Goal: Information Seeking & Learning: Learn about a topic

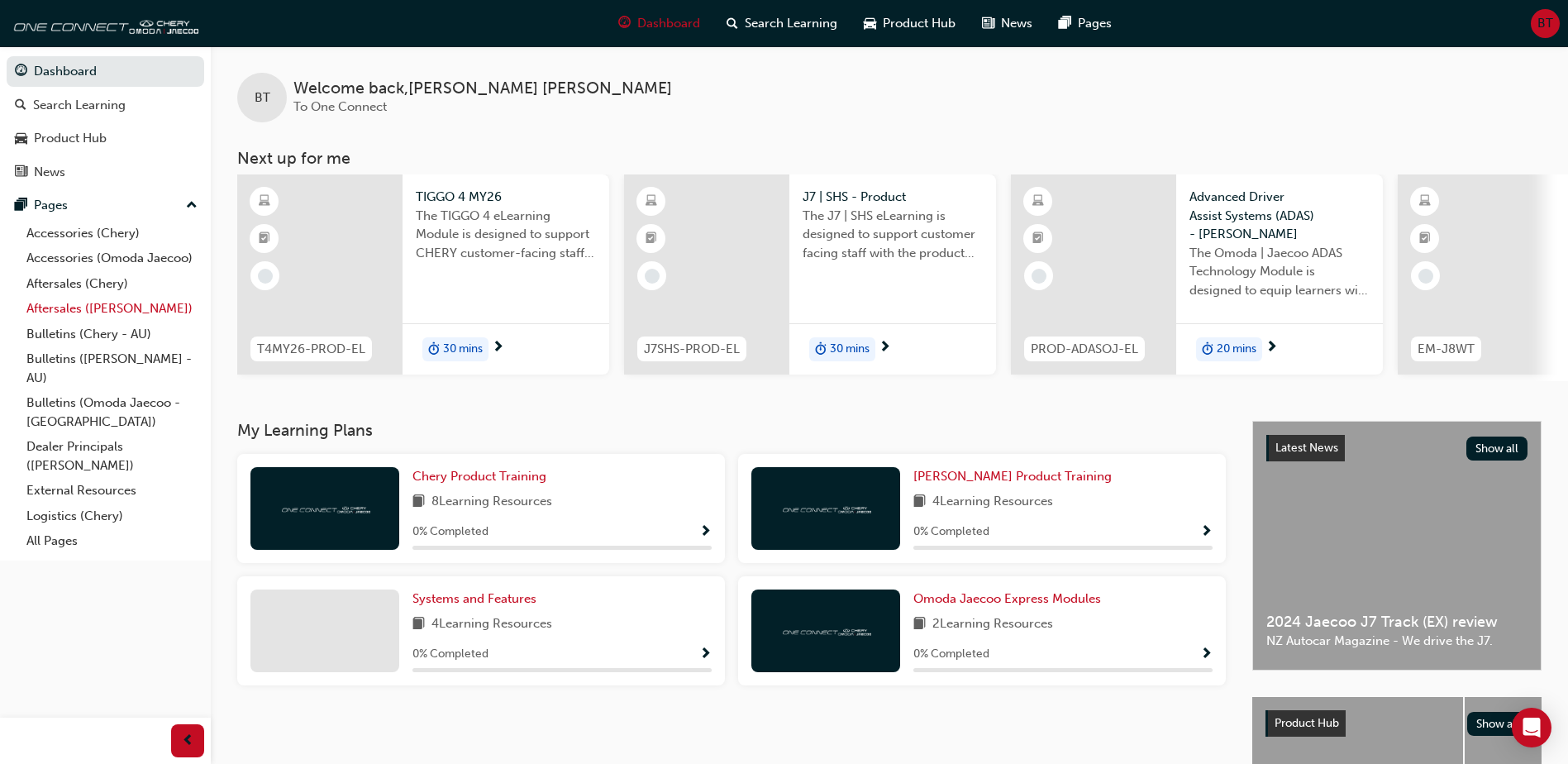
click at [68, 303] on link "Aftersales ([PERSON_NAME])" at bounding box center [112, 308] width 185 height 26
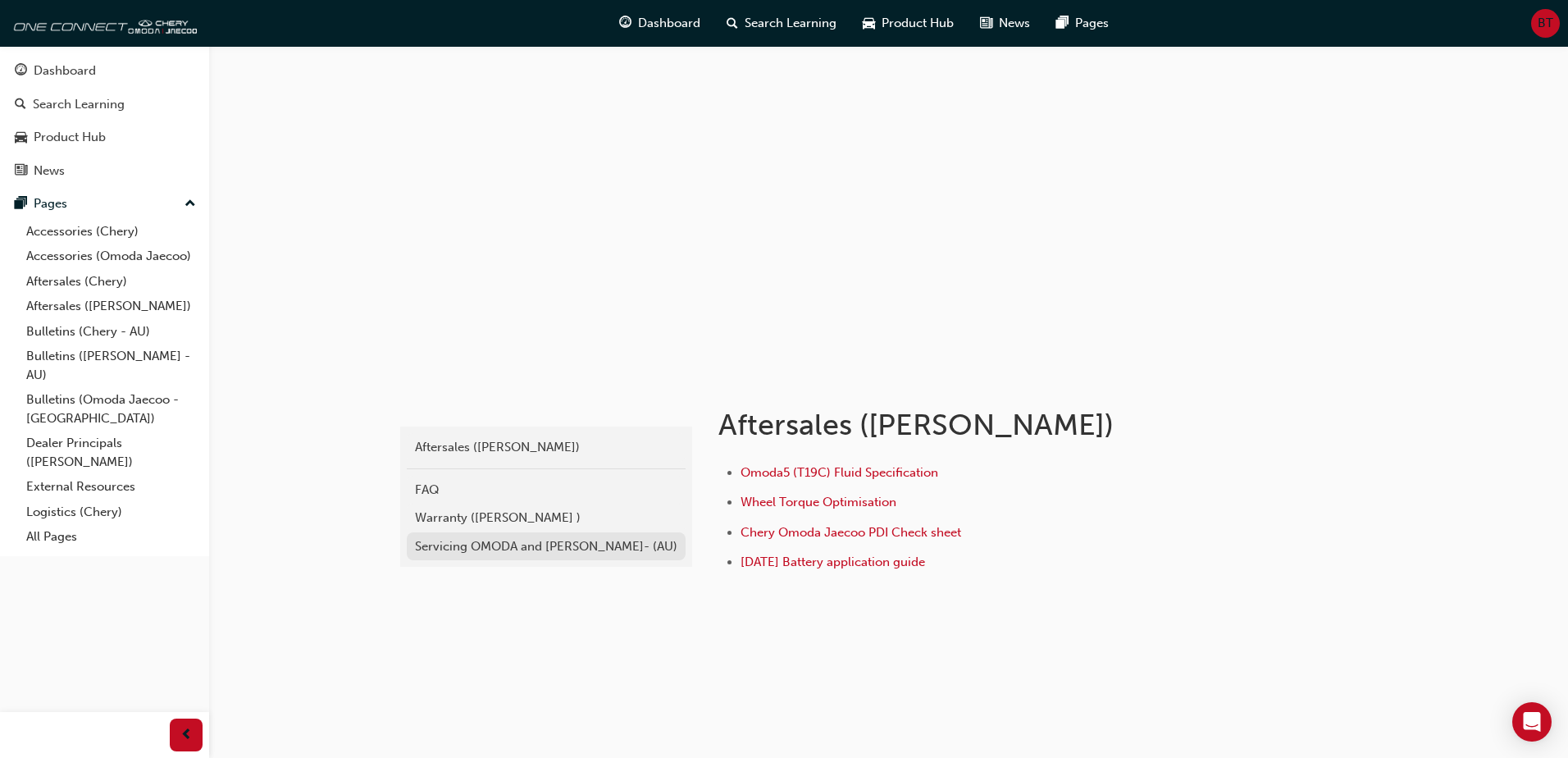
click at [537, 546] on div "Servicing OMODA and [PERSON_NAME]- (AU)" at bounding box center [545, 546] width 262 height 19
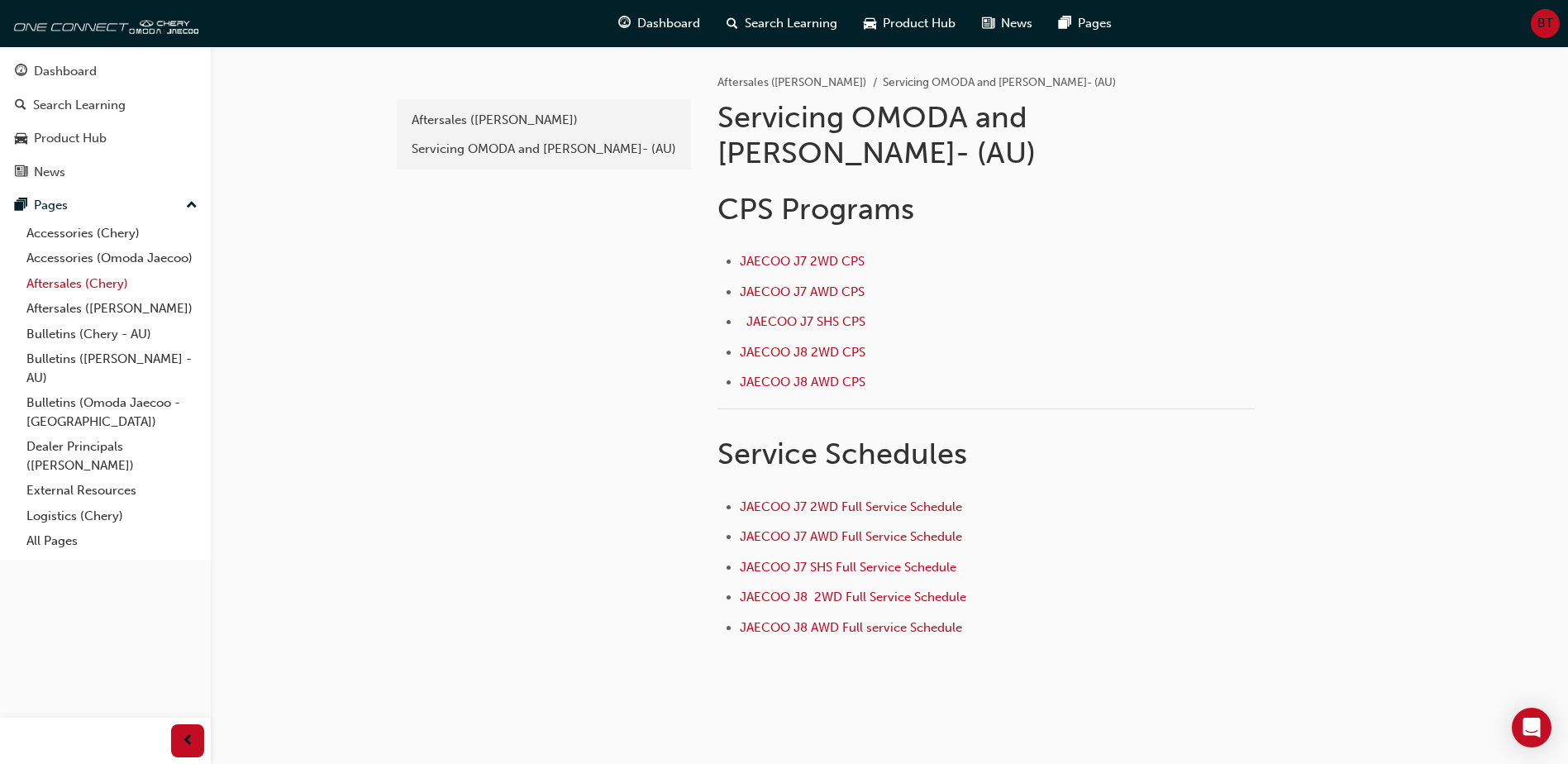
click at [81, 279] on link "Aftersales (Chery)" at bounding box center [112, 284] width 185 height 26
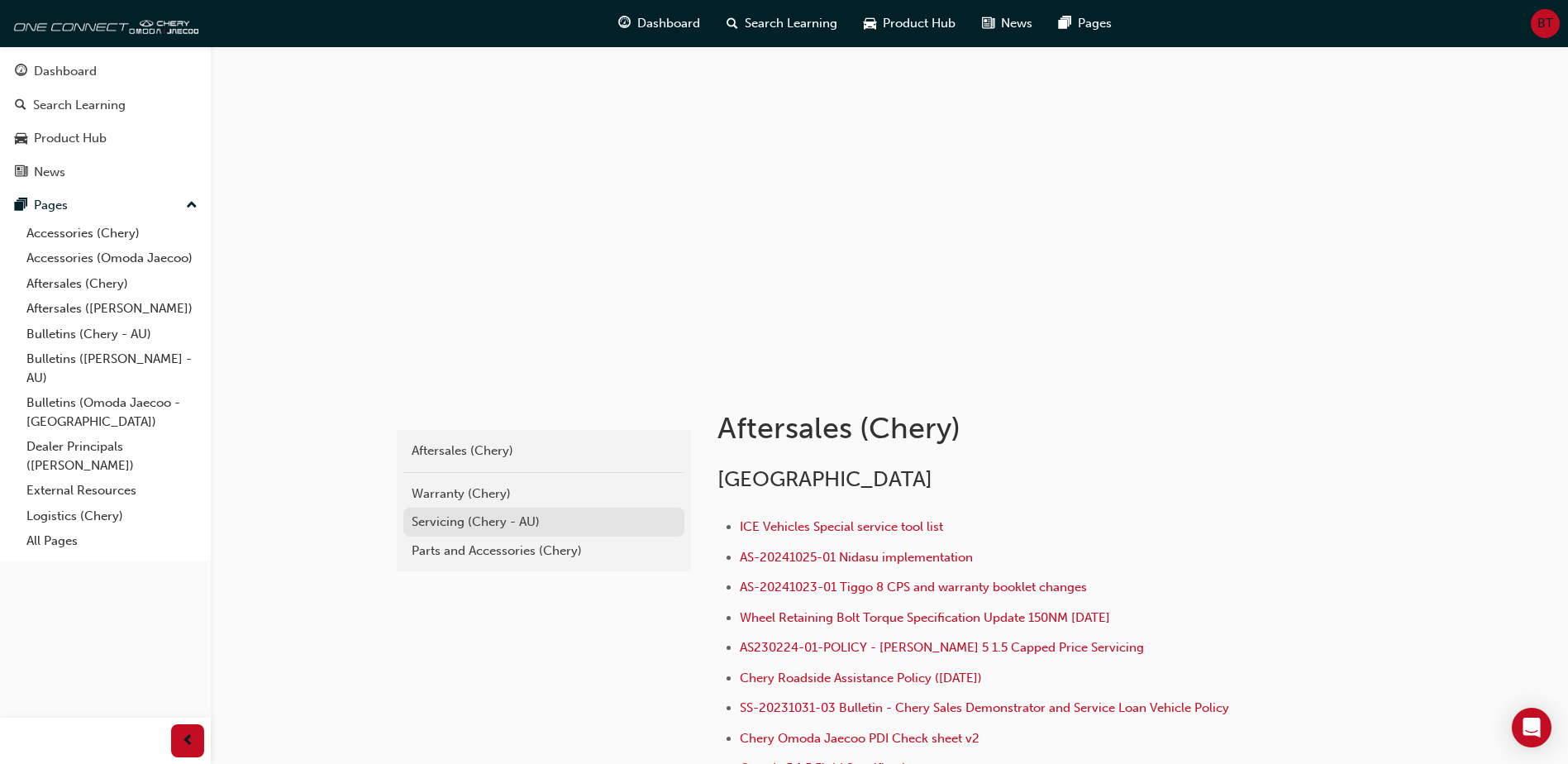
click at [473, 521] on div "Servicing (Chery - AU)" at bounding box center [543, 521] width 264 height 19
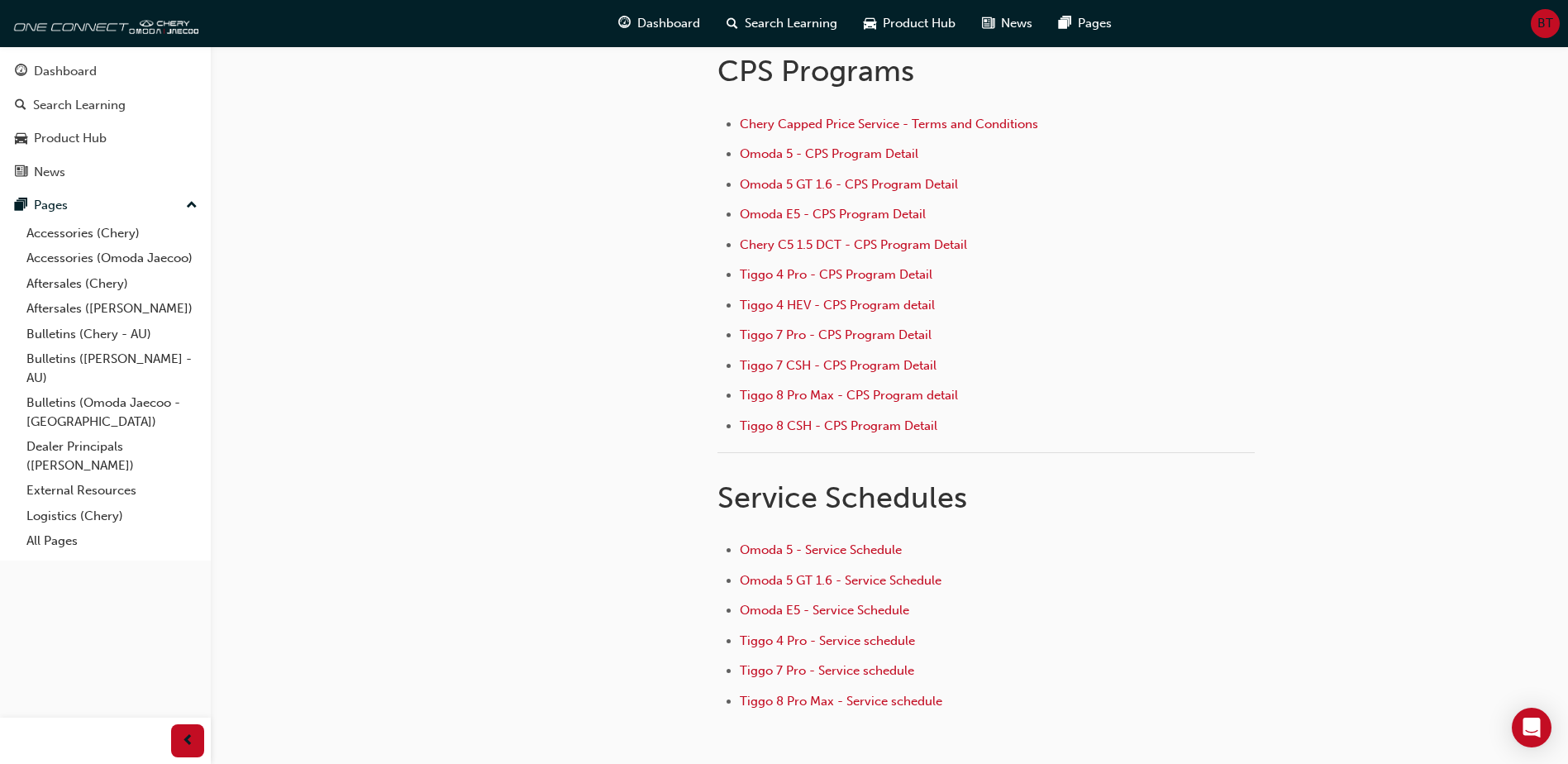
scroll to position [165, 0]
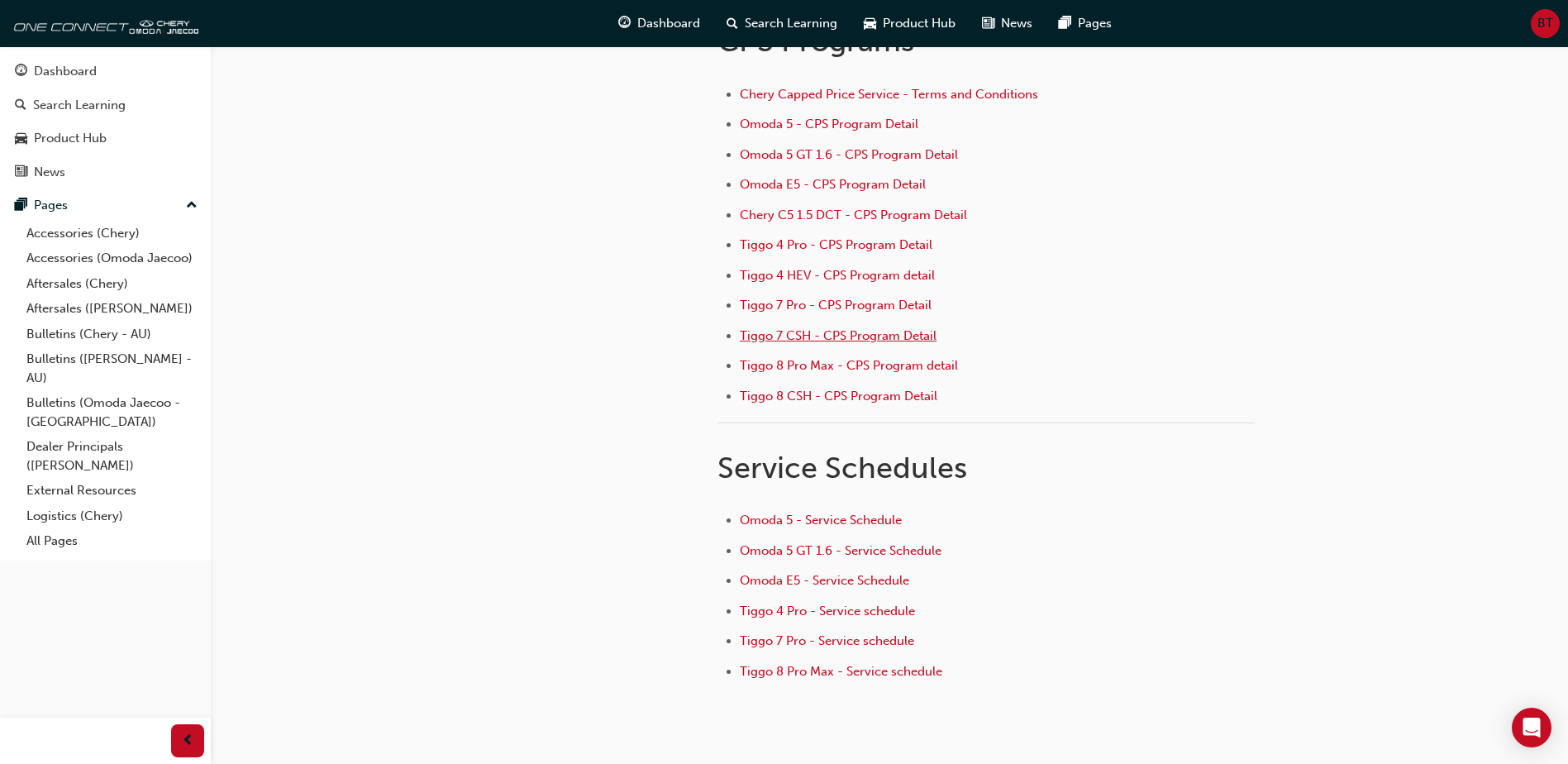
click at [851, 337] on span "Tiggo 7 CSH - CPS Program Detail" at bounding box center [838, 335] width 196 height 15
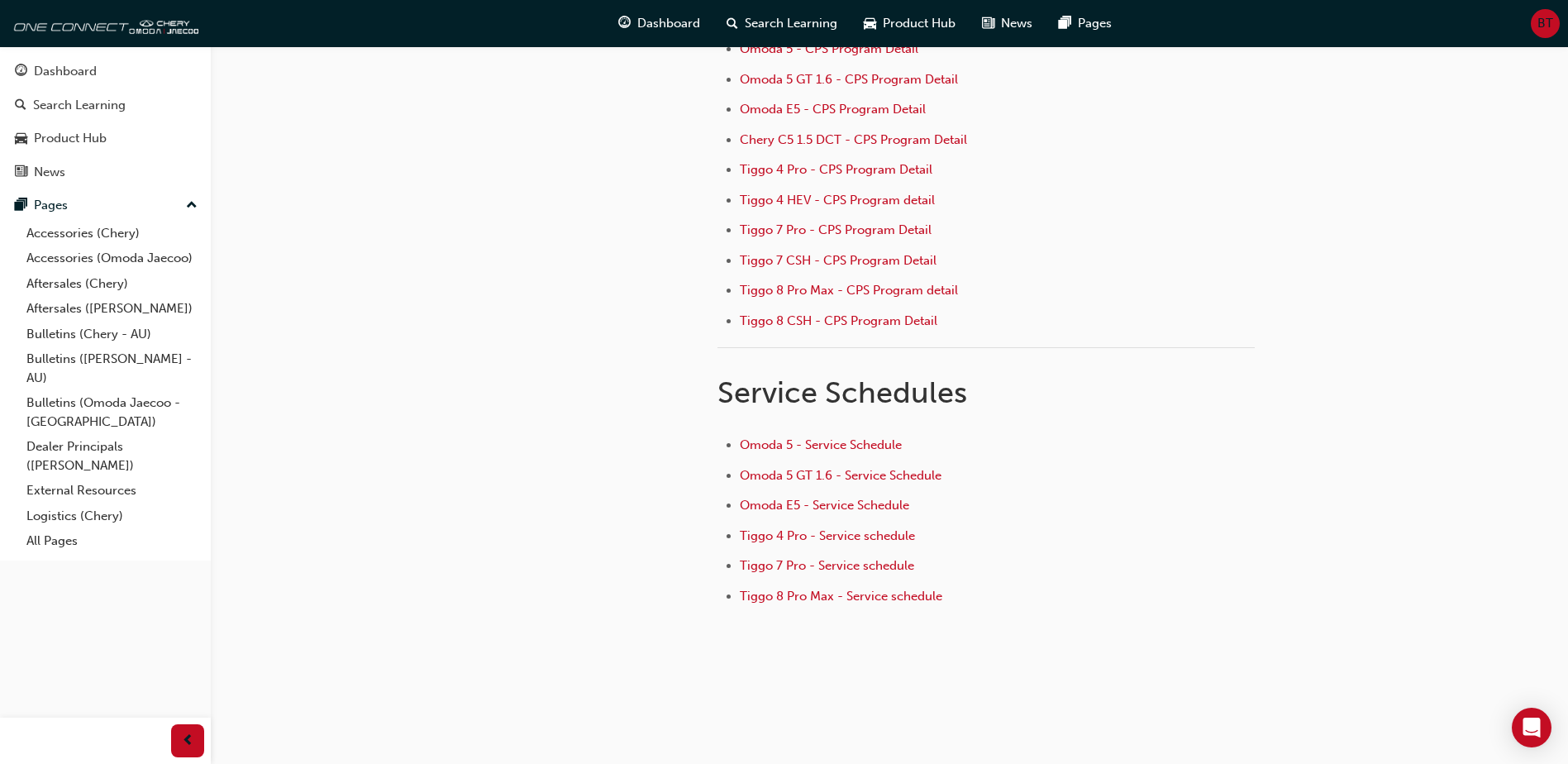
scroll to position [246, 0]
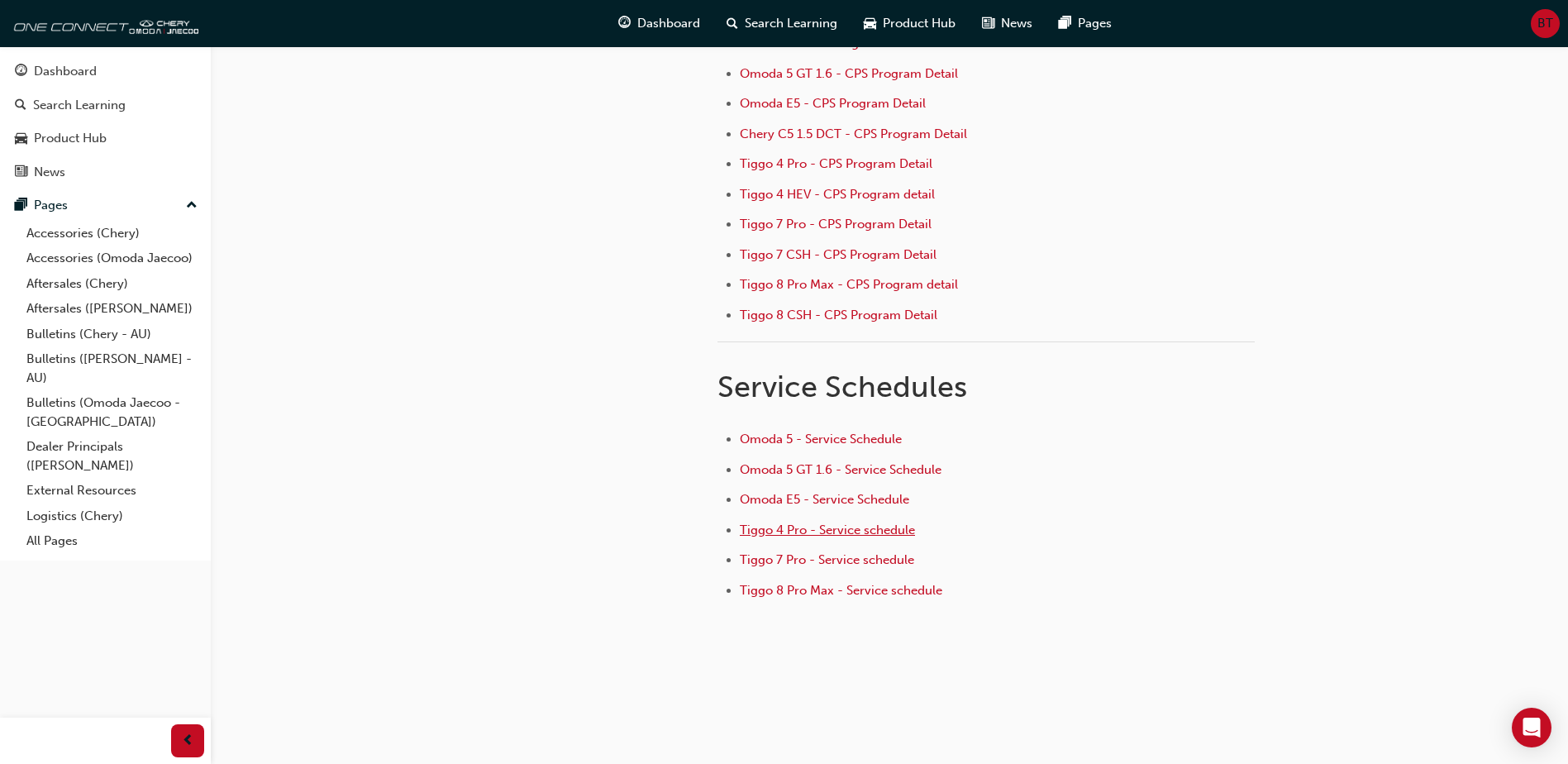
click at [840, 530] on span "Tiggo 4 Pro - Service schedule" at bounding box center [827, 529] width 175 height 15
